Goal: Task Accomplishment & Management: Complete application form

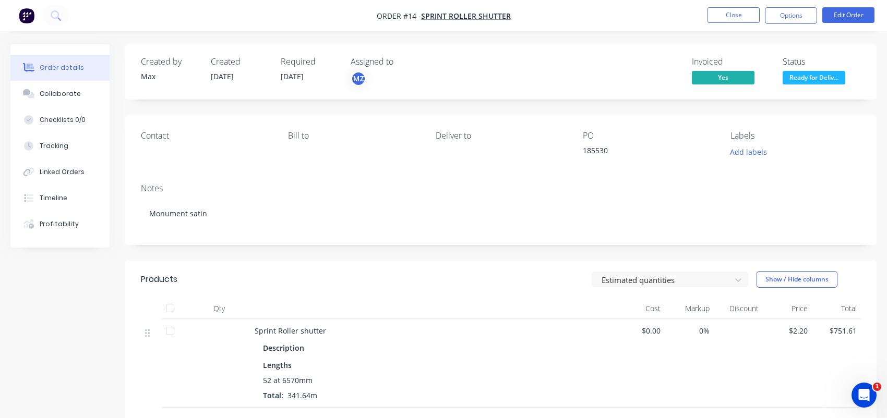
click at [30, 17] on img "button" at bounding box center [27, 16] width 16 height 16
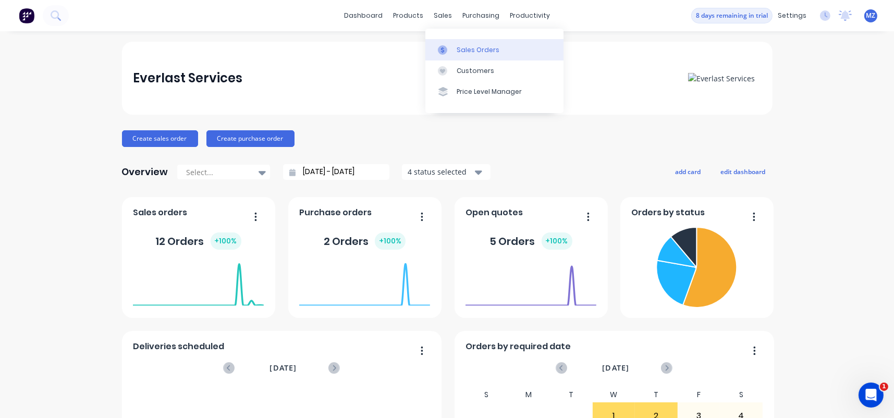
click at [469, 42] on link "Sales Orders" at bounding box center [495, 49] width 138 height 21
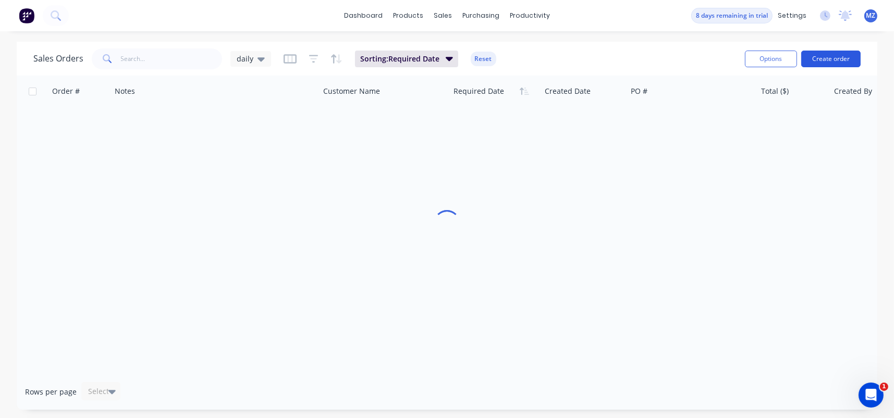
click at [822, 58] on button "Create order" at bounding box center [831, 59] width 59 height 17
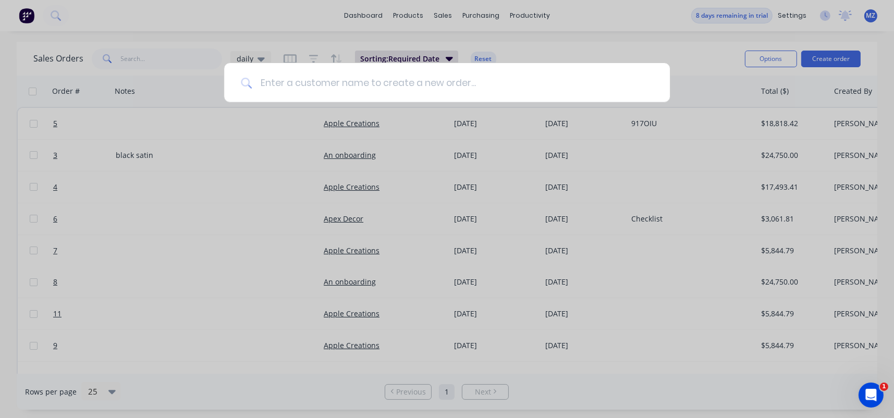
click at [326, 88] on input at bounding box center [453, 82] width 402 height 39
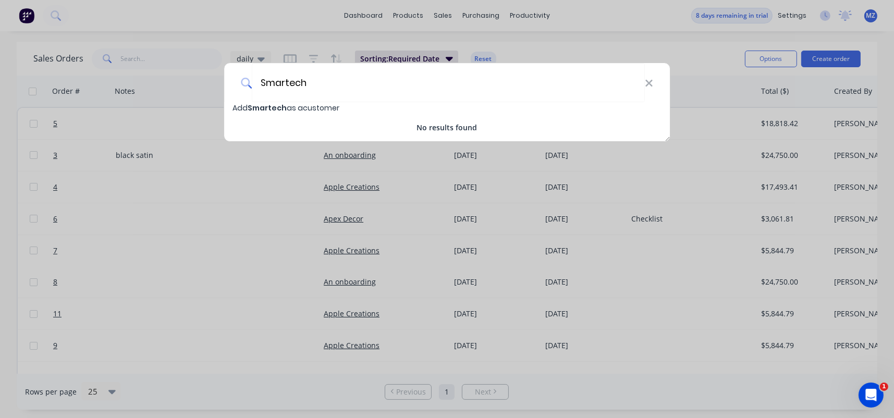
type input "Smartech"
click at [288, 106] on span "Add Smartech as a customer" at bounding box center [286, 108] width 107 height 10
select select "AU"
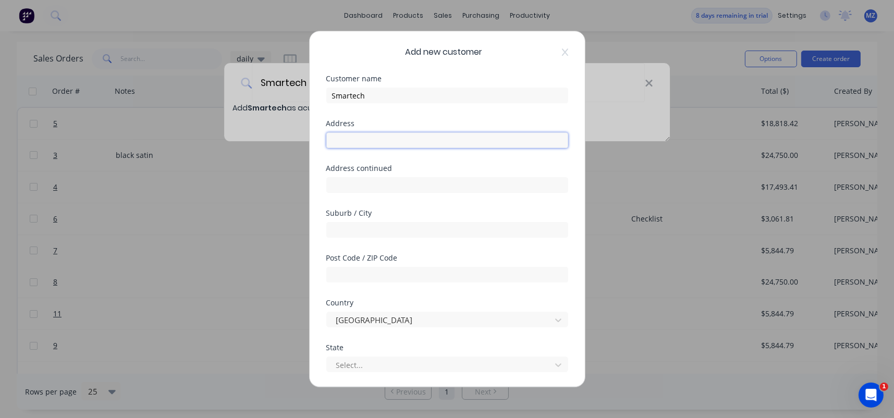
click at [370, 137] on input "text" at bounding box center [447, 140] width 242 height 16
click at [429, 136] on input "text" at bounding box center [447, 140] width 242 height 16
click at [514, 192] on input "text" at bounding box center [447, 185] width 242 height 16
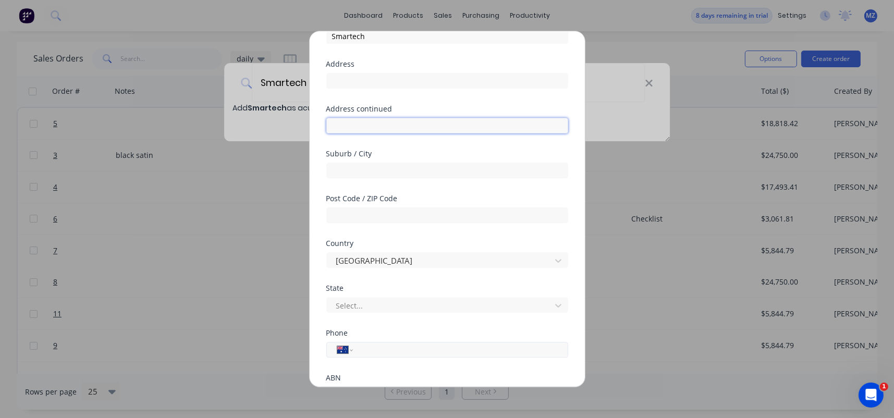
scroll to position [140, 0]
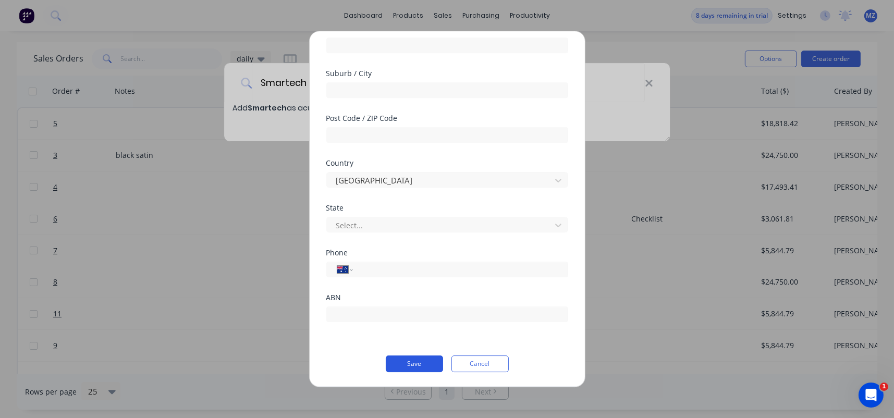
click at [423, 359] on button "Save" at bounding box center [414, 364] width 57 height 17
